Goal: Information Seeking & Learning: Check status

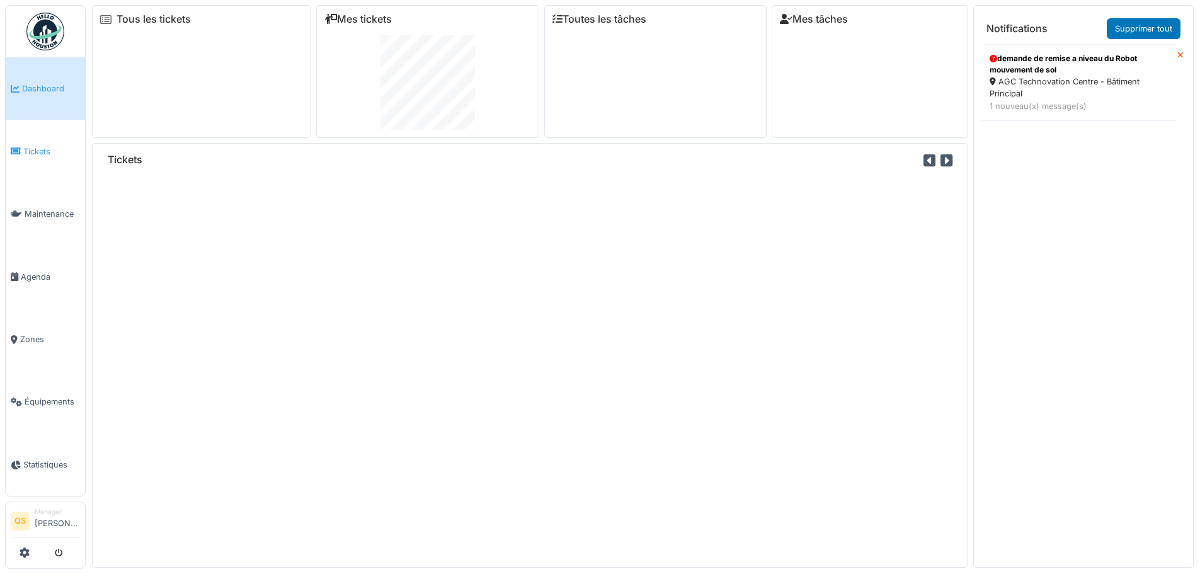
drag, startPoint x: 0, startPoint y: 0, endPoint x: 39, endPoint y: 149, distance: 153.7
click at [39, 149] on span "Tickets" at bounding box center [51, 151] width 57 height 12
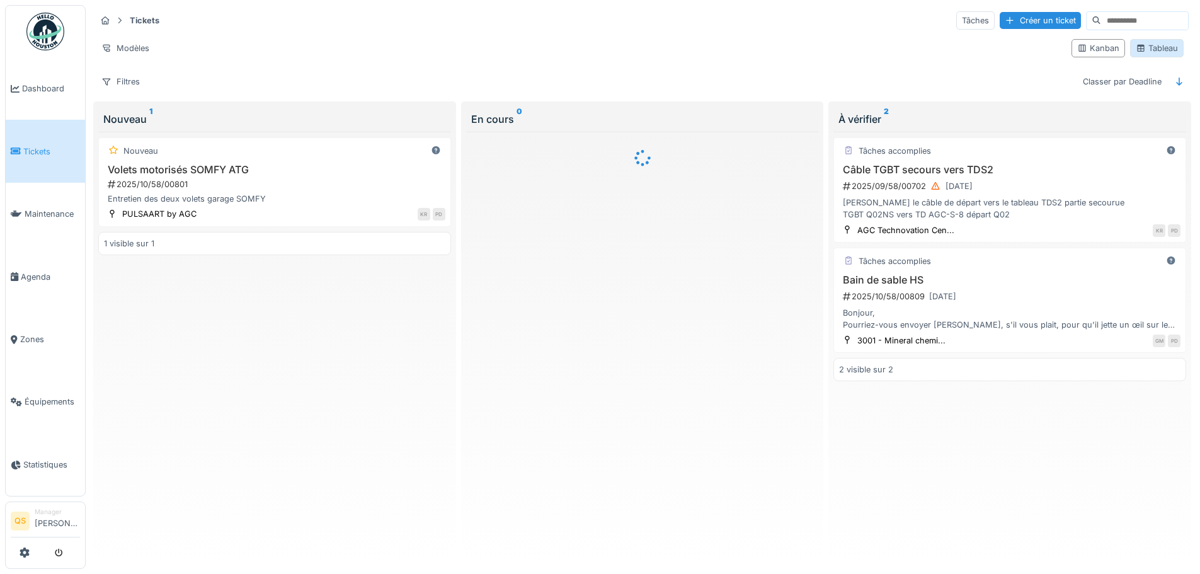
click at [1147, 45] on div "Tableau" at bounding box center [1157, 48] width 42 height 12
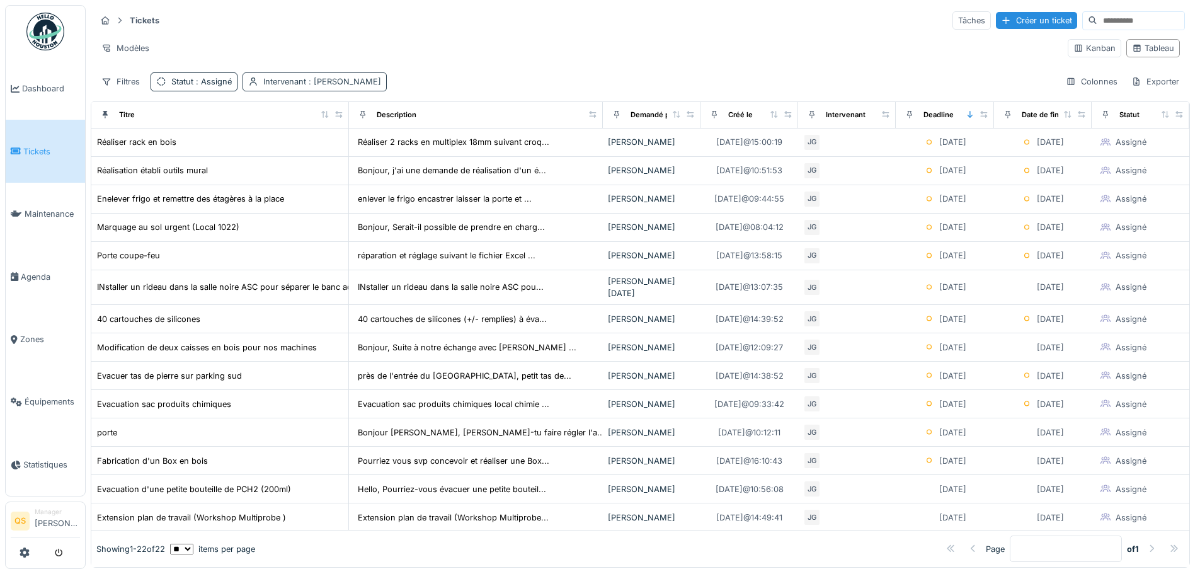
click at [362, 87] on div "Intervenant : [PERSON_NAME]" at bounding box center [322, 82] width 118 height 12
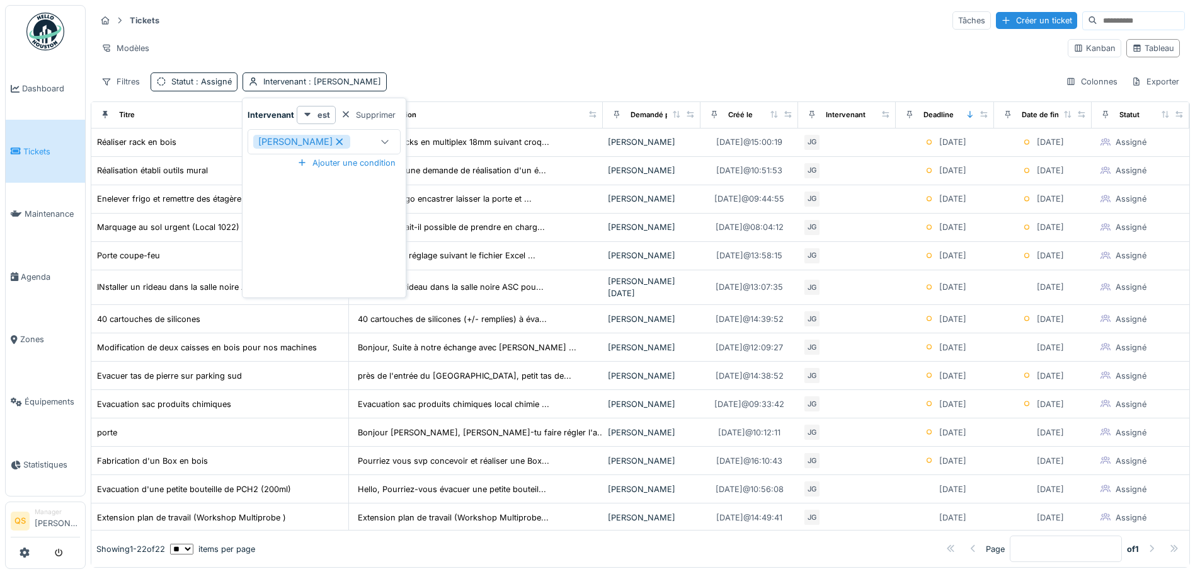
click at [345, 142] on icon at bounding box center [339, 141] width 11 height 9
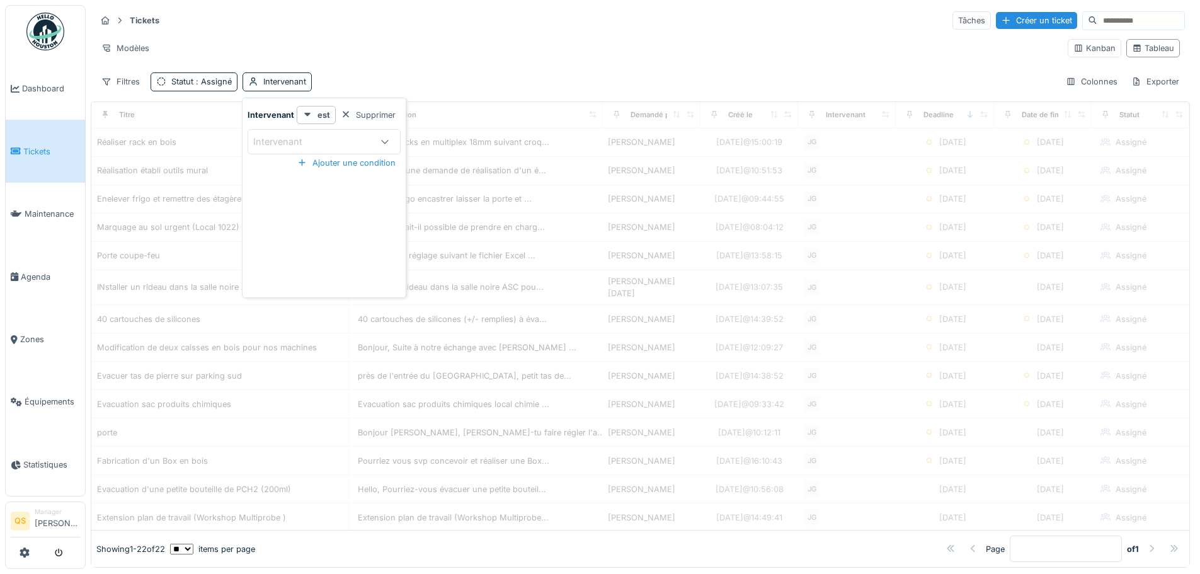
click at [346, 142] on div "Intervenant" at bounding box center [312, 142] width 118 height 14
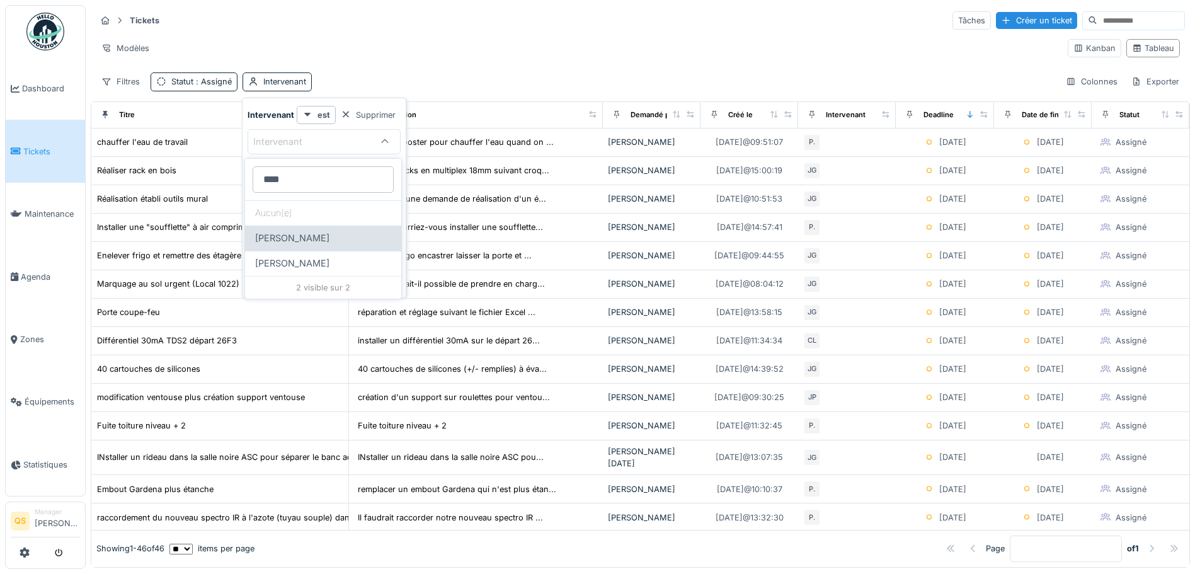
type input "****"
click at [295, 232] on span "[PERSON_NAME]" at bounding box center [292, 238] width 74 height 14
type input "****"
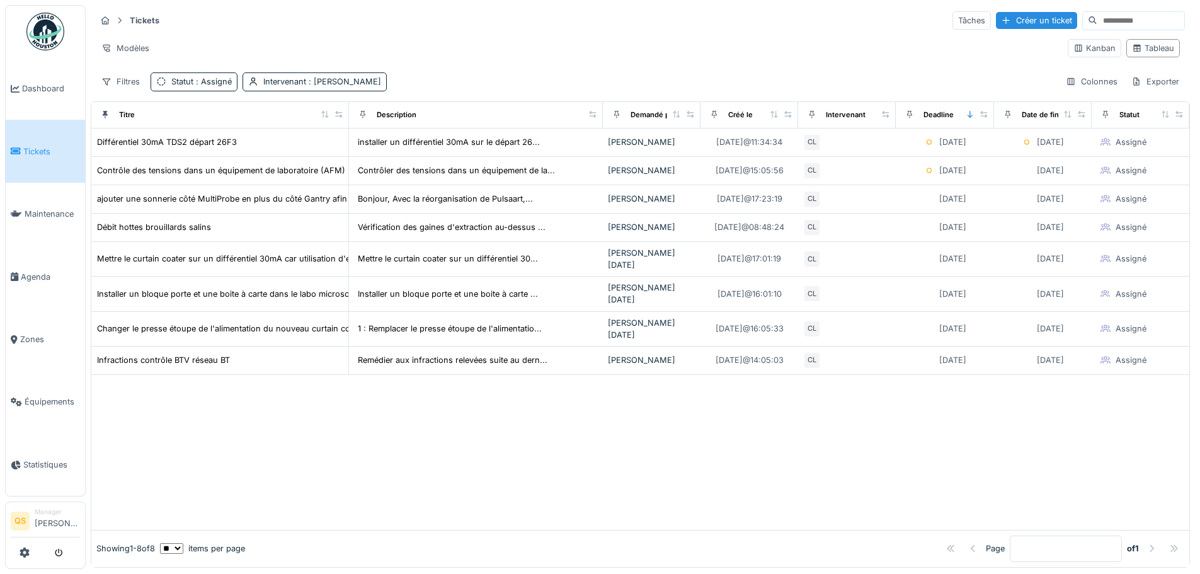
click at [407, 31] on div "Tickets Tâches Créer un ticket Modèles Kanban Tableau Filtres Statut : Assigné …" at bounding box center [640, 50] width 1099 height 91
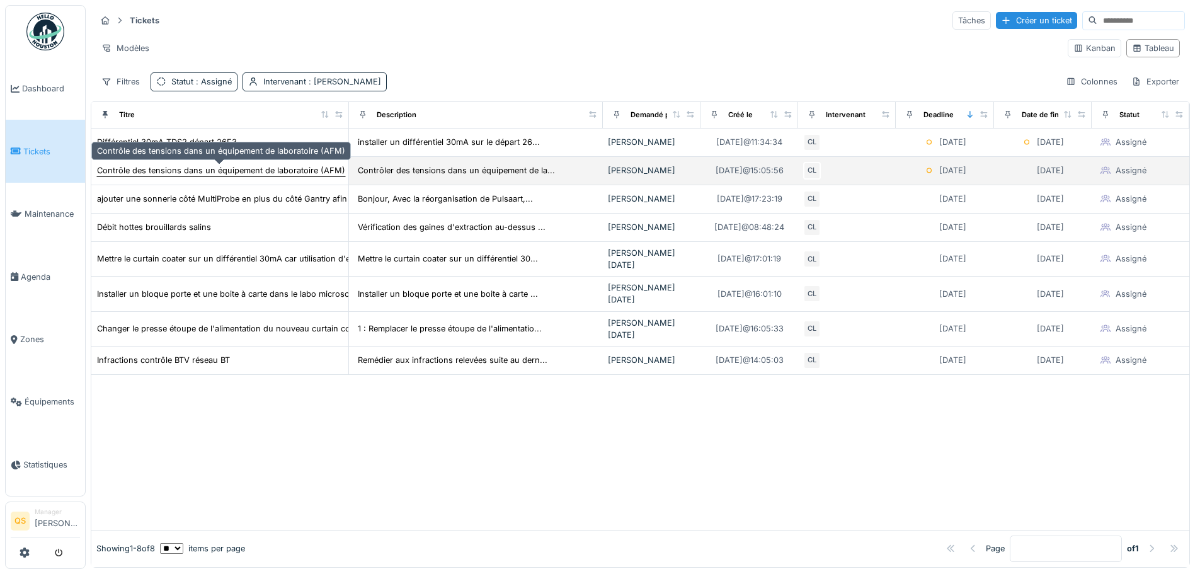
click at [290, 171] on div "Contrôle des tensions dans un équipement de laboratoire (AFM)" at bounding box center [221, 170] width 248 height 12
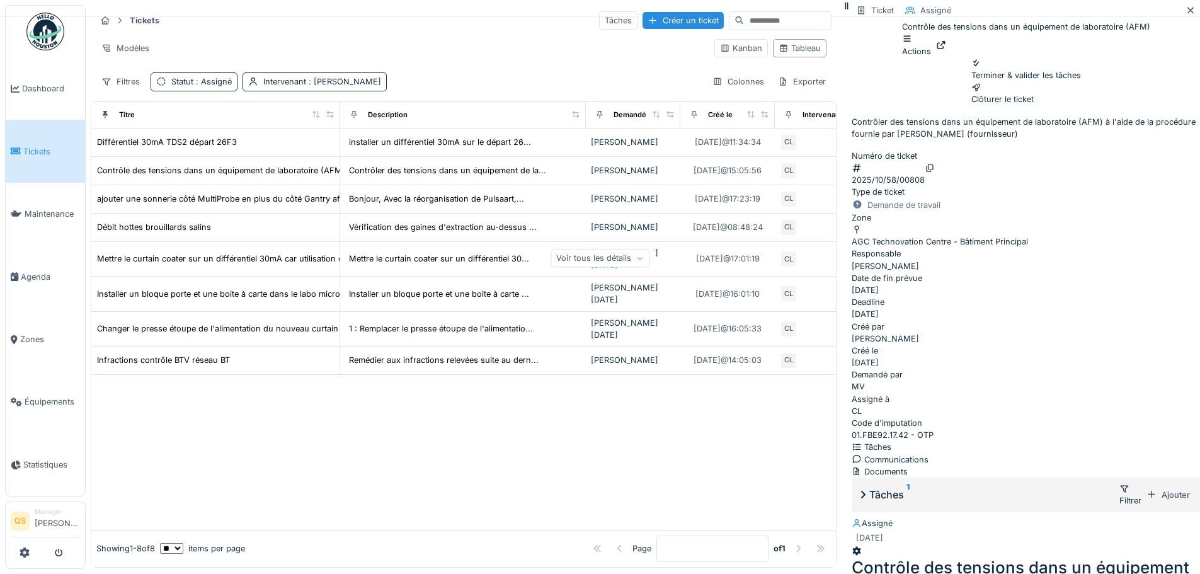
click at [649, 267] on div "Voir tous les détails" at bounding box center [599, 258] width 99 height 18
